Goal: Check status: Check status

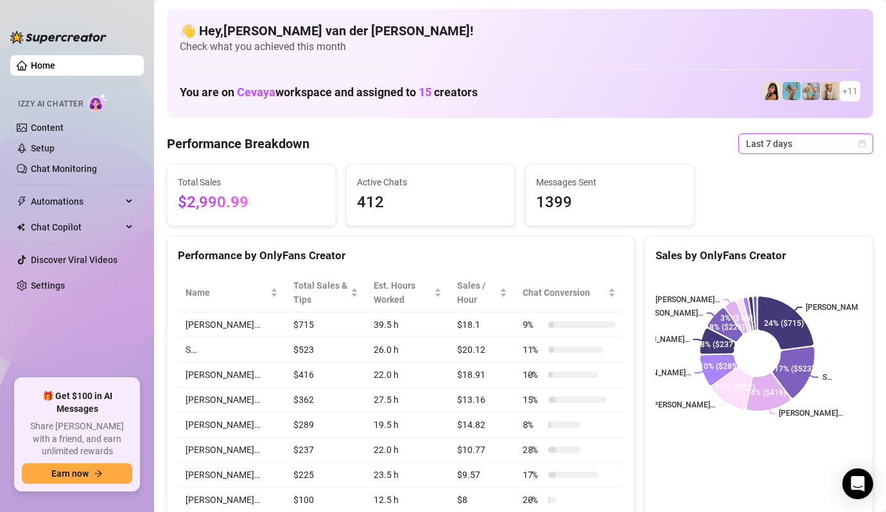
scroll to position [36, 0]
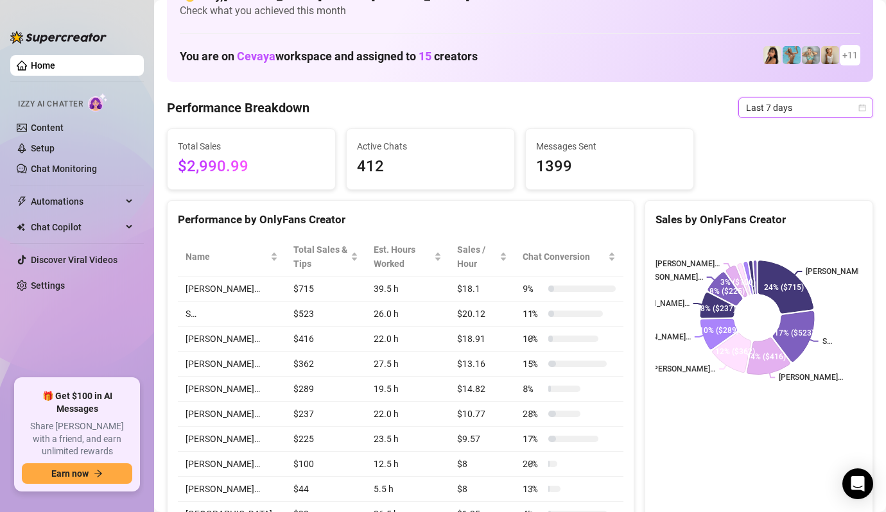
click at [859, 108] on icon "calendar" at bounding box center [862, 107] width 7 height 7
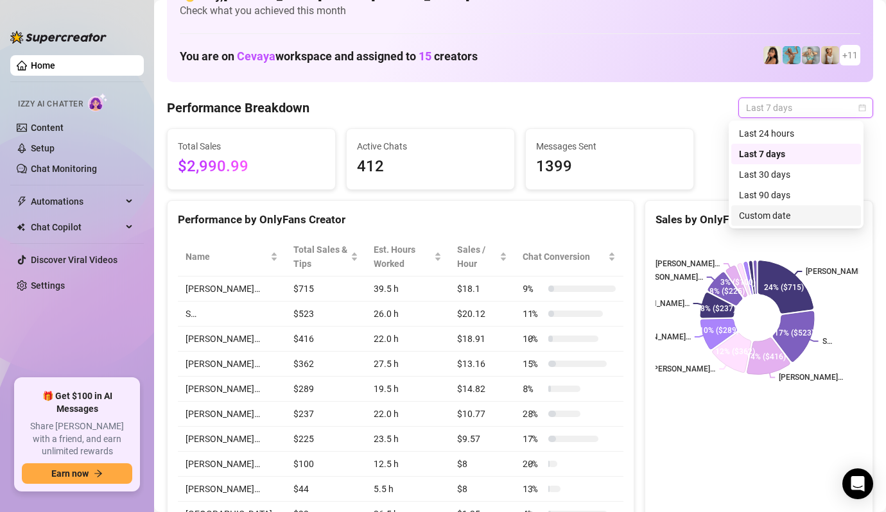
click at [754, 209] on div "Custom date" at bounding box center [796, 216] width 114 height 14
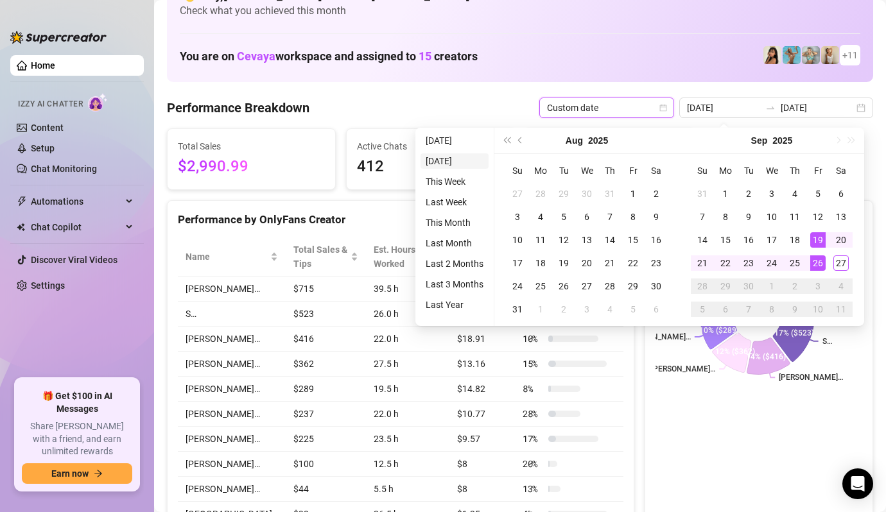
type input "[DATE]"
click at [457, 160] on li "[DATE]" at bounding box center [454, 160] width 68 height 15
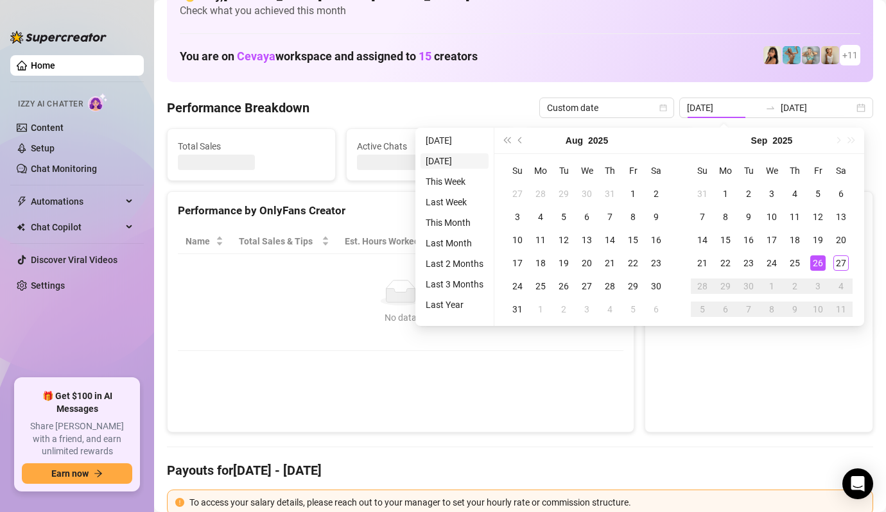
type input "[DATE]"
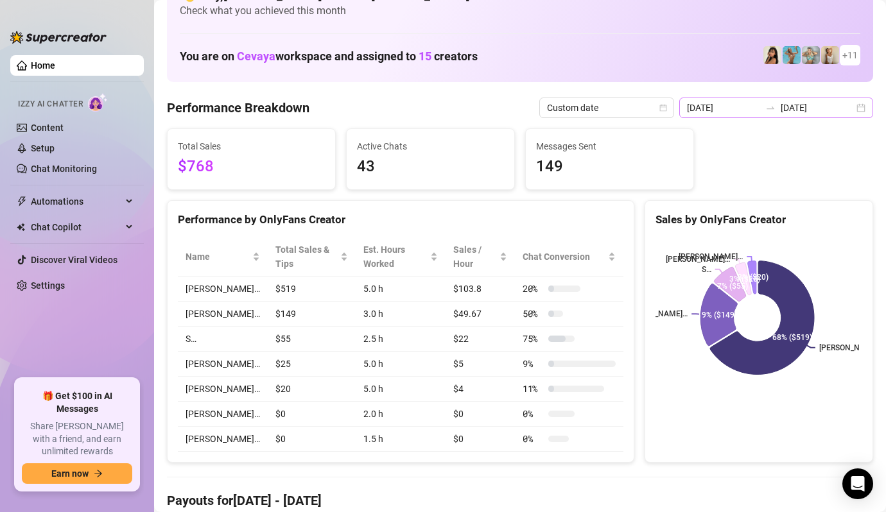
click at [852, 107] on div "[DATE] [DATE]" at bounding box center [776, 108] width 194 height 21
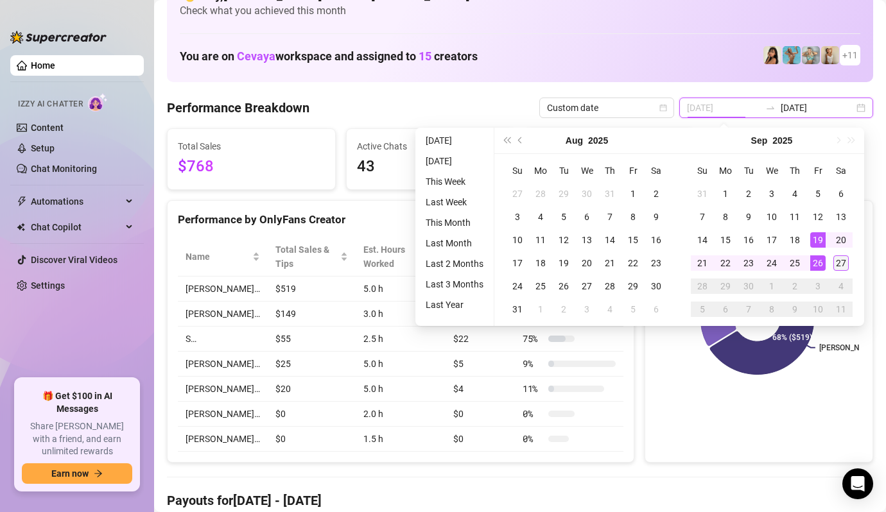
type input "[DATE]"
click at [849, 265] on td "27" at bounding box center [840, 263] width 23 height 23
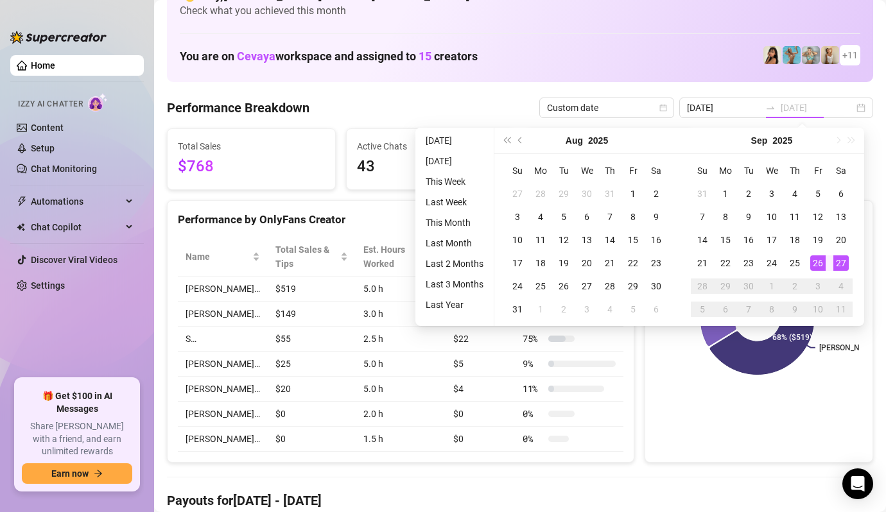
click at [844, 263] on div "27" at bounding box center [840, 262] width 15 height 15
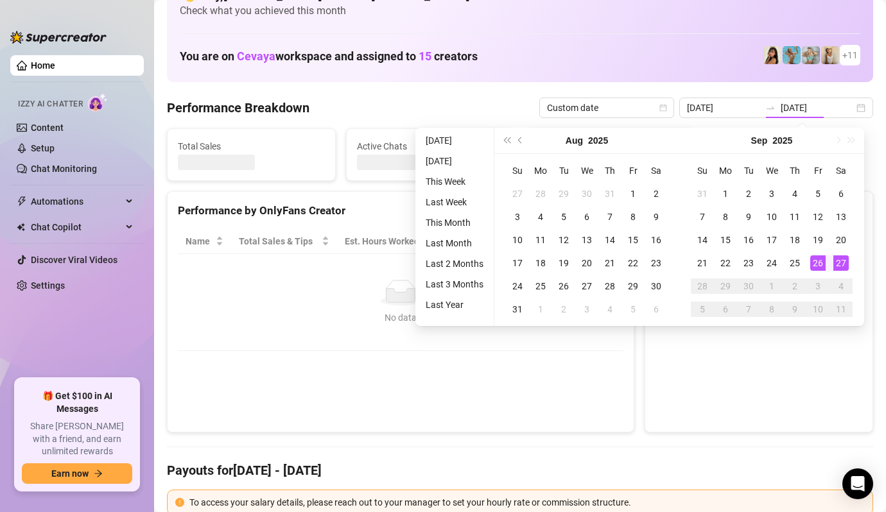
type input "[DATE]"
